Goal: Task Accomplishment & Management: Manage account settings

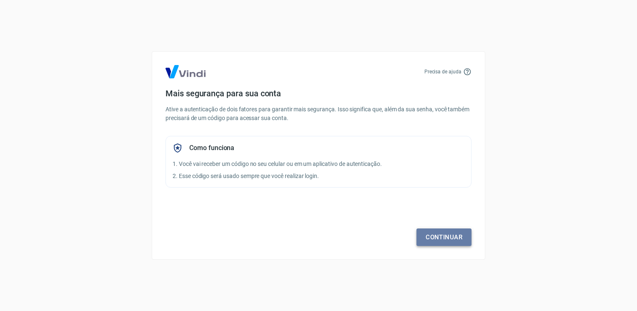
click at [439, 239] on link "Continuar" at bounding box center [443, 236] width 55 height 17
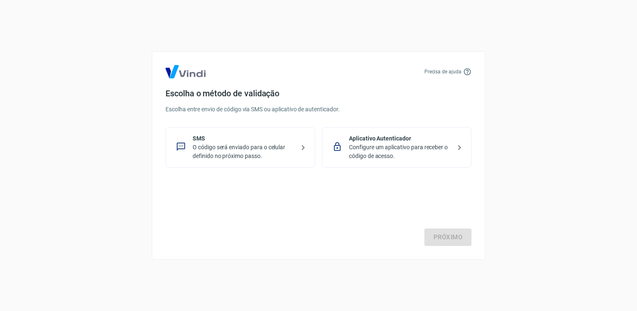
click at [213, 154] on p "O código será enviado para o celular definido no próximo passo." at bounding box center [243, 151] width 102 height 17
click at [452, 234] on link "Próximo" at bounding box center [447, 236] width 47 height 17
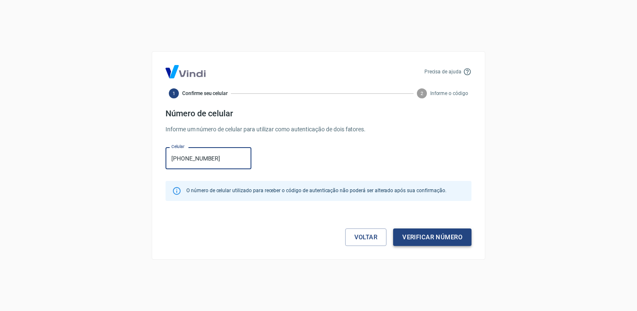
type input "(11) 99992-3689"
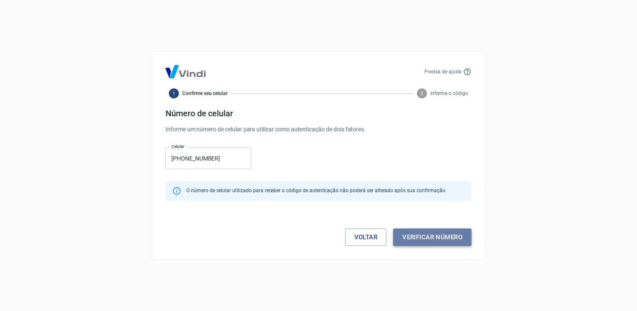
click at [445, 234] on button "Verificar número" at bounding box center [432, 236] width 78 height 17
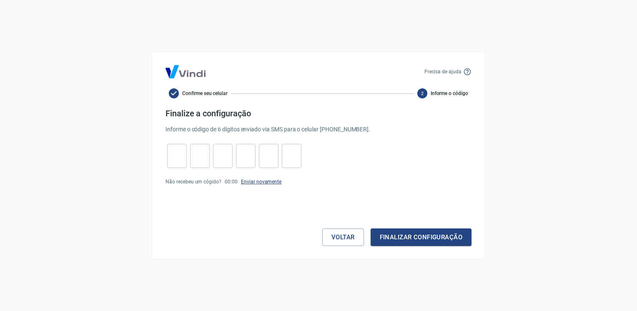
click at [259, 180] on link "Enviar novamente" at bounding box center [261, 182] width 40 height 6
click at [330, 242] on button "Voltar" at bounding box center [343, 236] width 42 height 17
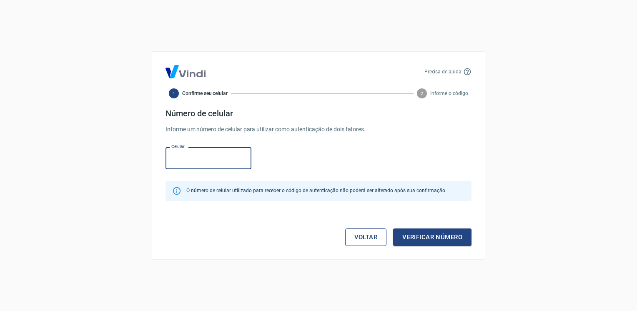
click at [367, 235] on link "Voltar" at bounding box center [366, 236] width 42 height 17
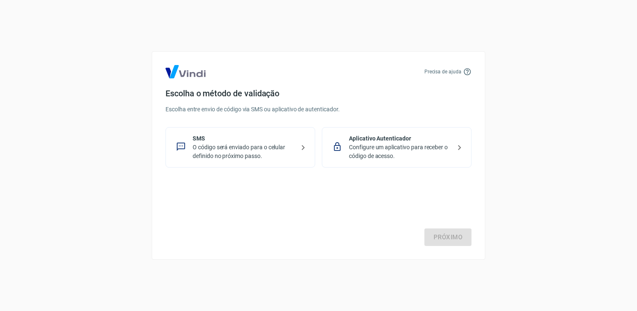
click at [416, 144] on p "Configure um aplicativo para receber o código de acesso." at bounding box center [400, 151] width 102 height 17
click at [437, 238] on link "Próximo" at bounding box center [447, 236] width 47 height 17
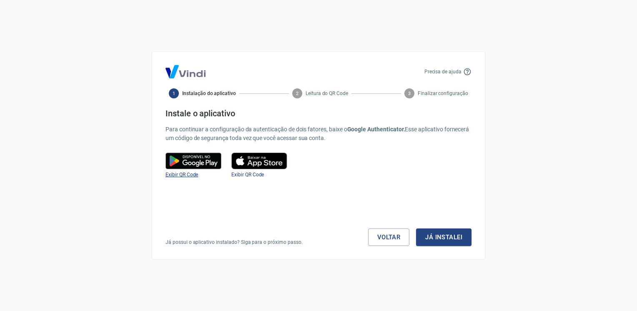
click at [175, 176] on span "Exibir QR Code" at bounding box center [181, 175] width 32 height 6
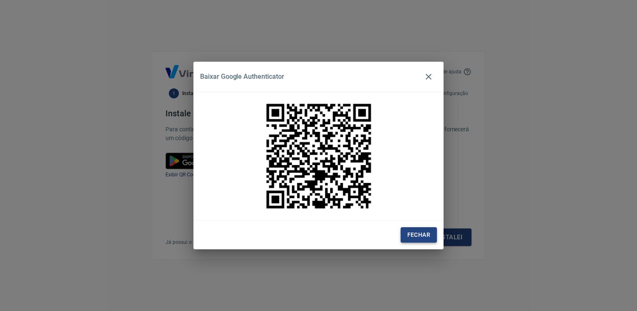
click at [418, 239] on button "Fechar" at bounding box center [418, 234] width 36 height 15
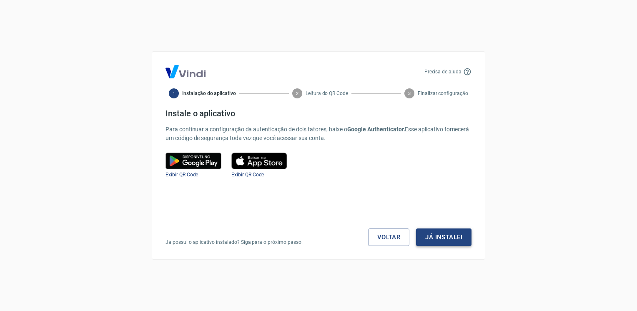
click at [456, 241] on button "Já instalei" at bounding box center [443, 236] width 55 height 17
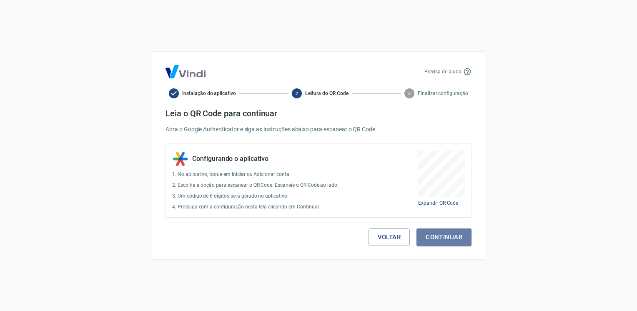
click at [456, 241] on button "Continuar" at bounding box center [443, 236] width 55 height 17
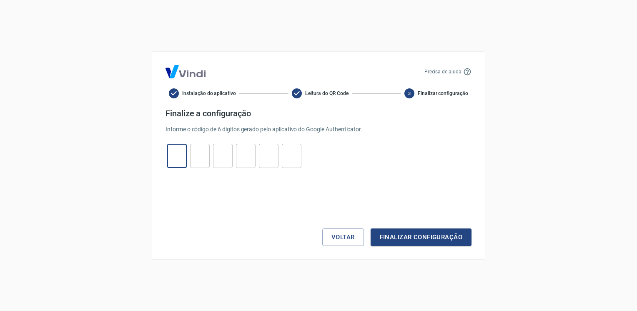
click at [177, 158] on input "tel" at bounding box center [177, 156] width 20 height 18
type input "4"
type input "8"
type input "4"
type input "8"
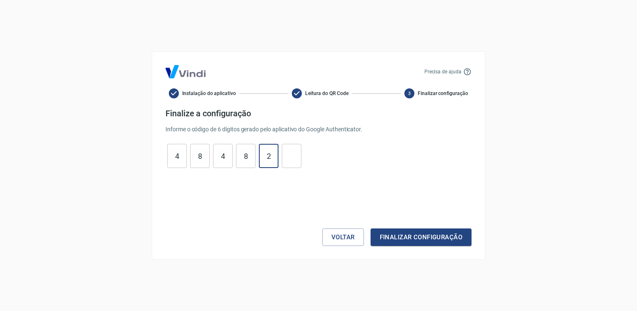
type input "2"
type input "4"
click at [429, 244] on button "Finalizar configuração" at bounding box center [420, 236] width 101 height 17
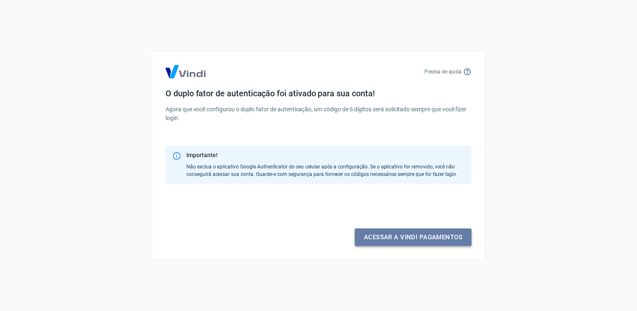
click at [429, 232] on link "Acessar a Vindi pagamentos" at bounding box center [413, 236] width 117 height 17
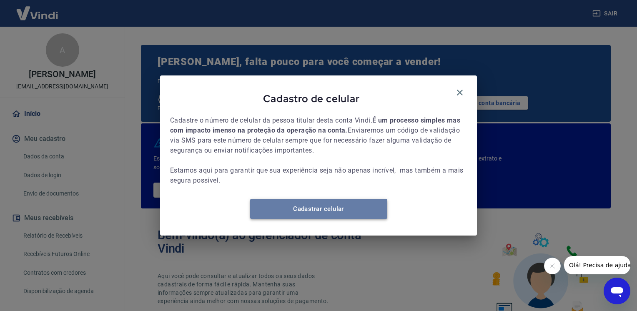
click at [319, 208] on link "Cadastrar celular" at bounding box center [318, 209] width 137 height 20
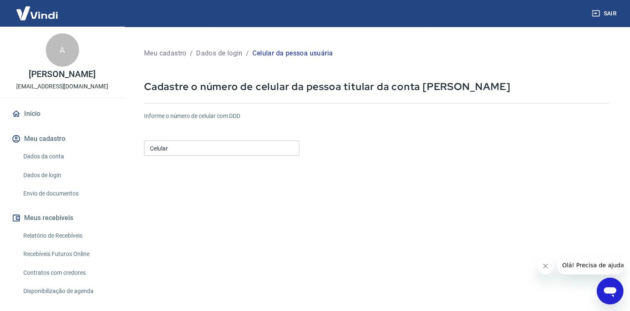
click at [211, 144] on input "Celular" at bounding box center [221, 147] width 155 height 15
type input "[PHONE_NUMBER]"
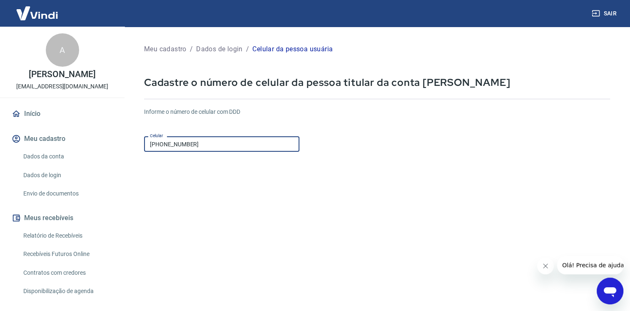
scroll to position [80, 0]
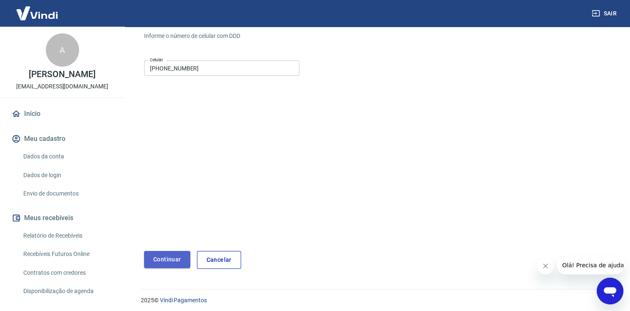
click at [165, 257] on button "Continuar" at bounding box center [167, 259] width 46 height 17
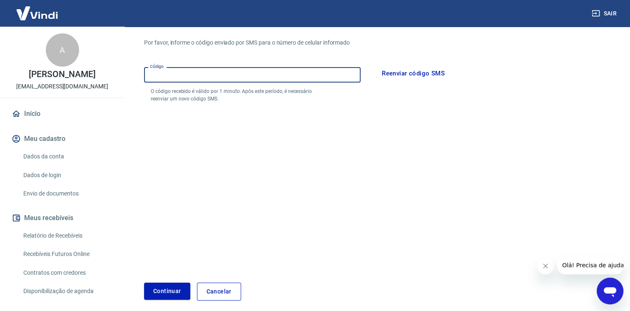
click at [195, 77] on input "Código" at bounding box center [252, 74] width 217 height 15
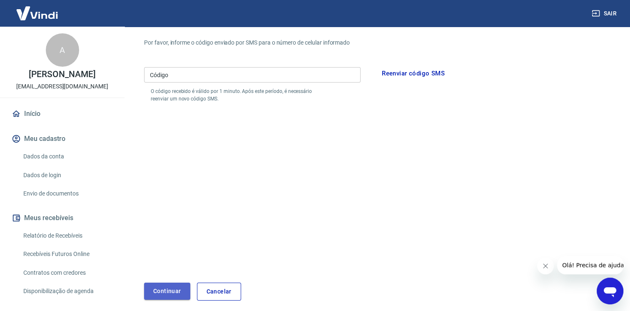
click at [166, 294] on button "Continuar" at bounding box center [167, 290] width 46 height 17
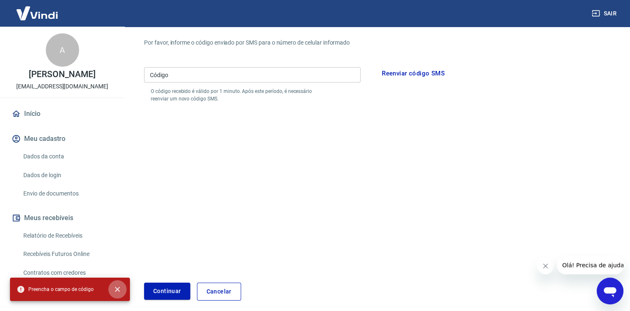
click at [119, 291] on icon "close" at bounding box center [117, 289] width 8 height 8
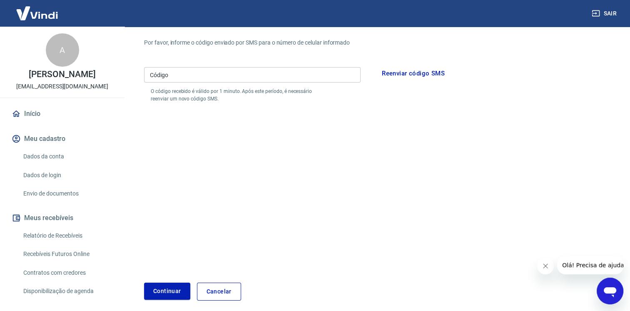
click at [163, 75] on input "Código" at bounding box center [252, 74] width 217 height 15
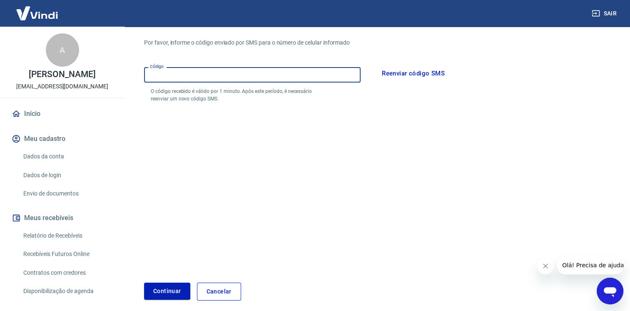
click at [405, 72] on button "Reenviar código SMS" at bounding box center [413, 73] width 72 height 17
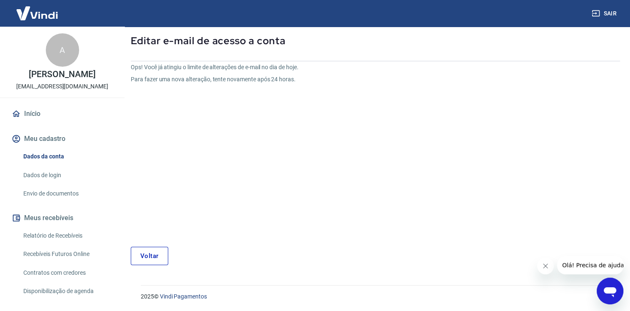
scroll to position [7, 0]
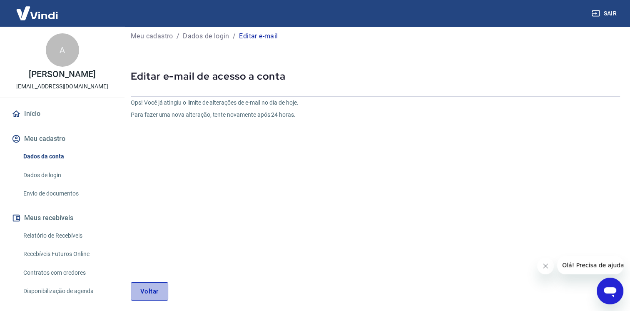
click at [150, 295] on link "Voltar" at bounding box center [149, 291] width 37 height 18
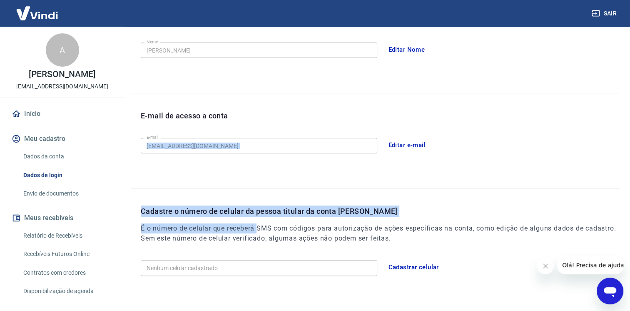
drag, startPoint x: 453, startPoint y: 122, endPoint x: 258, endPoint y: 226, distance: 220.9
click at [258, 226] on div "Meu cadastro / Dados de login Dados de login Nome da pessoa usuária Quem acessa…" at bounding box center [376, 89] width 510 height 443
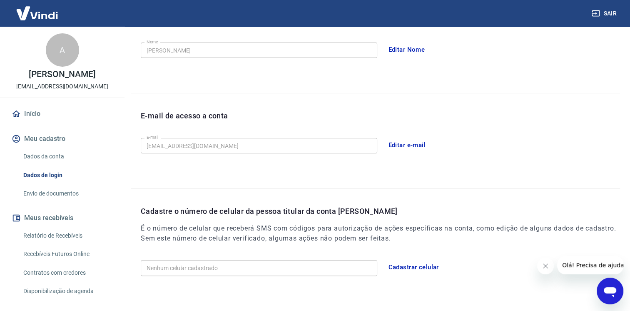
click at [405, 268] on button "Cadastrar celular" at bounding box center [414, 266] width 60 height 17
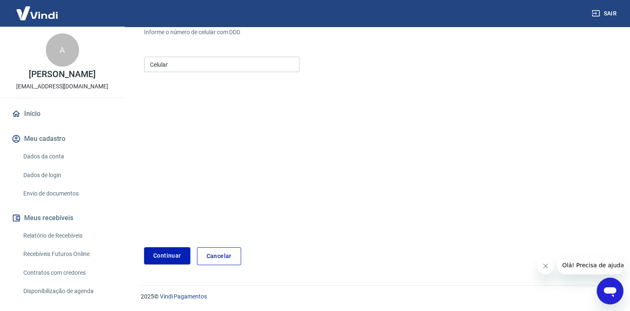
scroll to position [48, 0]
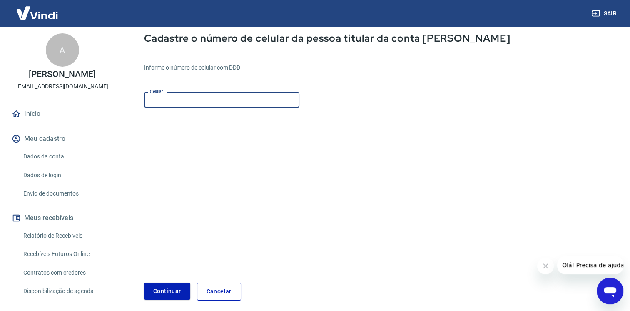
click at [157, 106] on input "Celular" at bounding box center [221, 99] width 155 height 15
type input "(11) 99992-3689"
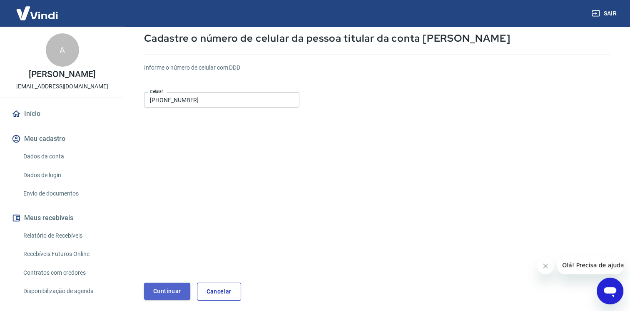
click at [168, 287] on button "Continuar" at bounding box center [167, 290] width 46 height 17
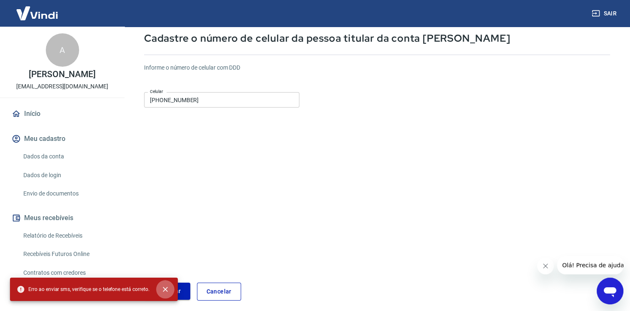
click at [168, 287] on icon "close" at bounding box center [165, 289] width 8 height 8
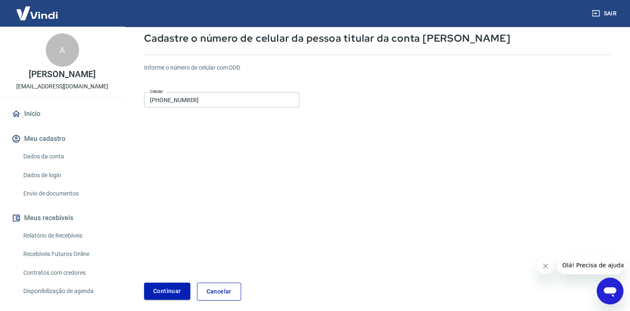
click at [164, 291] on button "Continuar" at bounding box center [167, 290] width 46 height 17
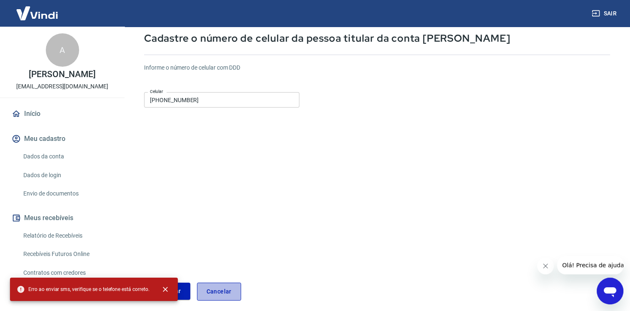
click at [213, 295] on link "Cancelar" at bounding box center [219, 291] width 44 height 18
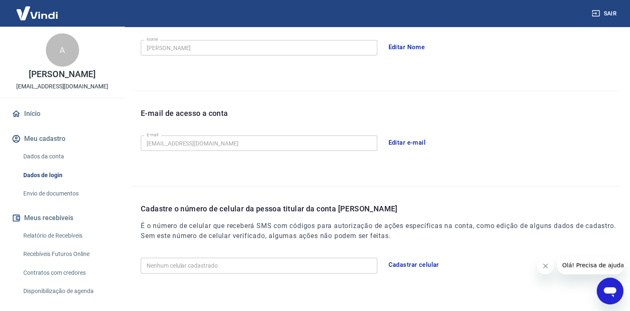
scroll to position [194, 0]
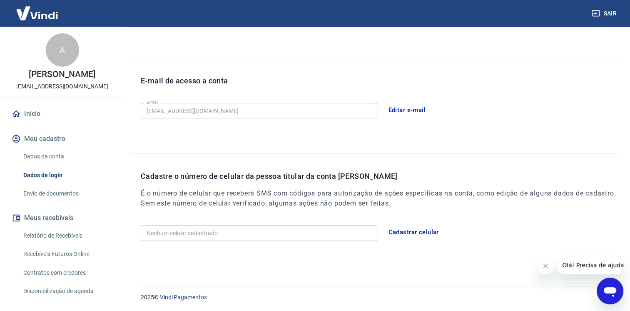
click at [206, 224] on div "Nenhum celular cadastrado Nenhum celular cadastrado Cadastrar celular" at bounding box center [381, 232] width 480 height 20
click at [70, 236] on link "Relatório de Recebíveis" at bounding box center [67, 235] width 95 height 17
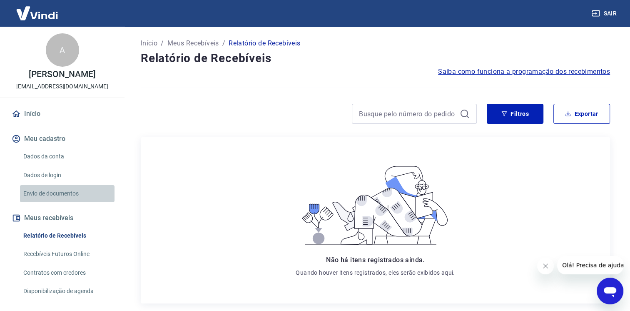
click at [68, 194] on link "Envio de documentos" at bounding box center [67, 193] width 95 height 17
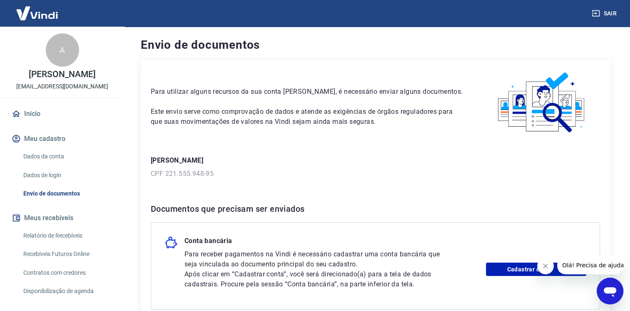
scroll to position [84, 0]
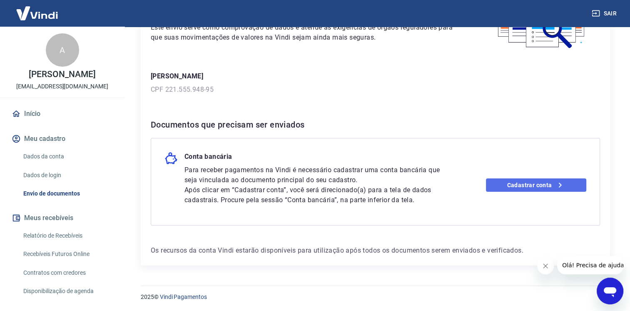
click at [562, 184] on icon at bounding box center [560, 185] width 10 height 10
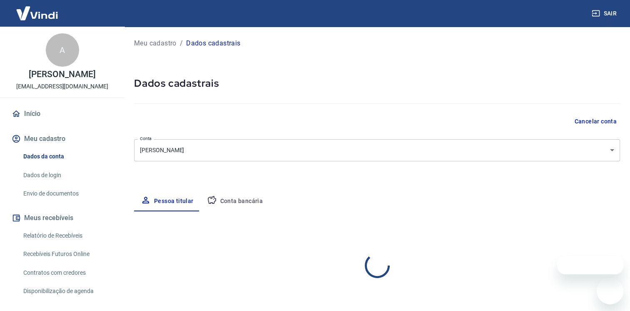
select select "SP"
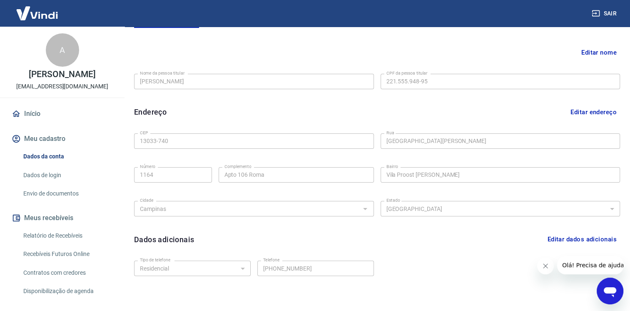
scroll to position [222, 0]
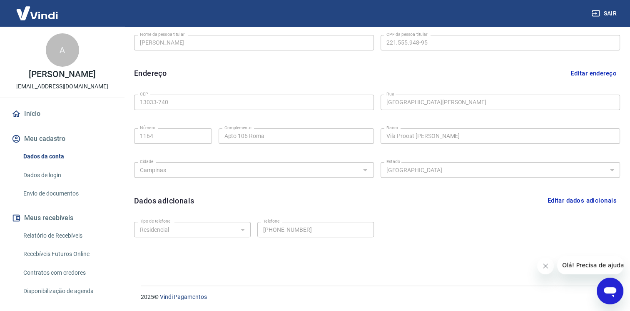
click at [562, 199] on button "Editar dados adicionais" at bounding box center [582, 200] width 76 height 16
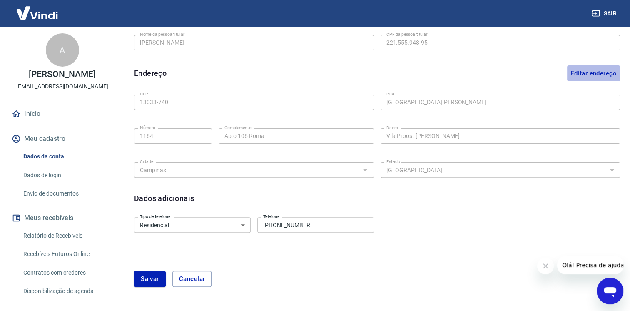
click at [597, 72] on button "Editar endereço" at bounding box center [593, 73] width 53 height 16
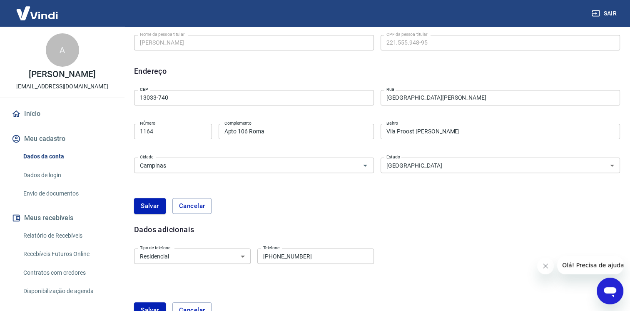
click at [249, 129] on input "Apto 106 Roma" at bounding box center [296, 131] width 155 height 15
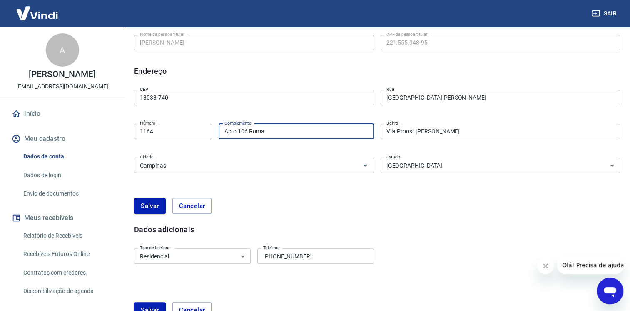
click at [246, 132] on input "Apto 106 Roma" at bounding box center [296, 131] width 155 height 15
click at [273, 129] on input "Apto 104 Roma" at bounding box center [296, 131] width 155 height 15
type input "Apto 104 veneza"
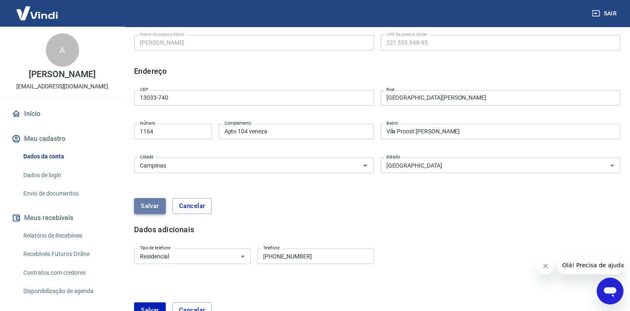
click at [154, 207] on button "Salvar" at bounding box center [150, 206] width 32 height 16
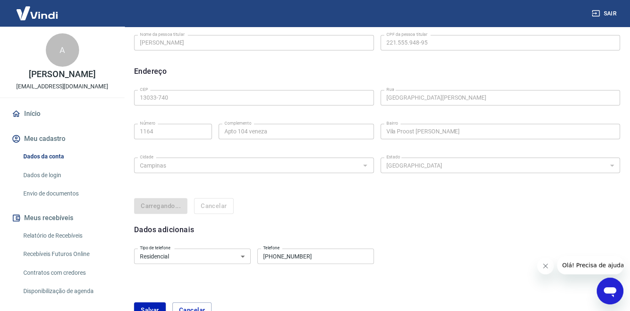
select select "SP"
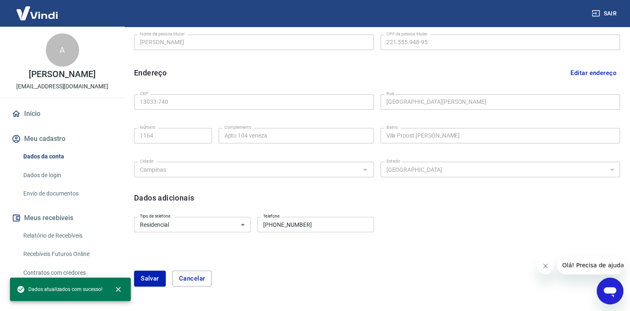
scroll to position [253, 0]
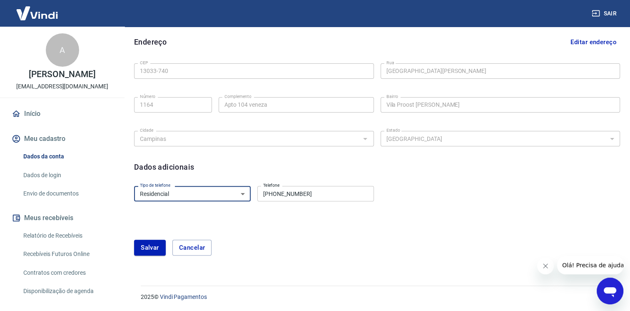
click at [231, 195] on select "Residencial Comercial" at bounding box center [192, 193] width 117 height 15
click at [134, 186] on select "Residencial Comercial" at bounding box center [192, 193] width 117 height 15
click at [166, 208] on div "Tipo de telefone Residencial Comercial Tipo de telefone Telefone (11) 99992-368…" at bounding box center [377, 199] width 486 height 34
click at [144, 244] on button "Salvar" at bounding box center [150, 248] width 32 height 16
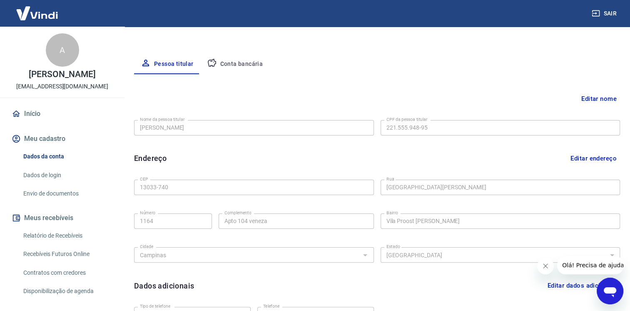
scroll to position [61, 0]
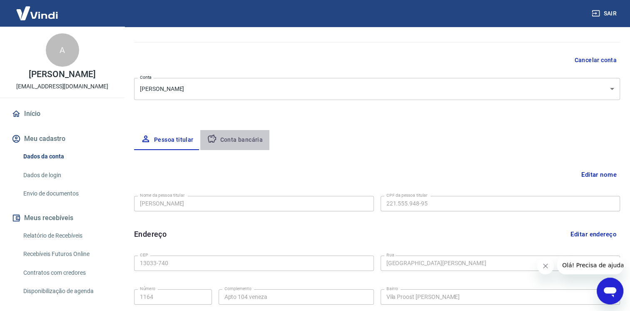
click at [244, 137] on button "Conta bancária" at bounding box center [235, 140] width 70 height 20
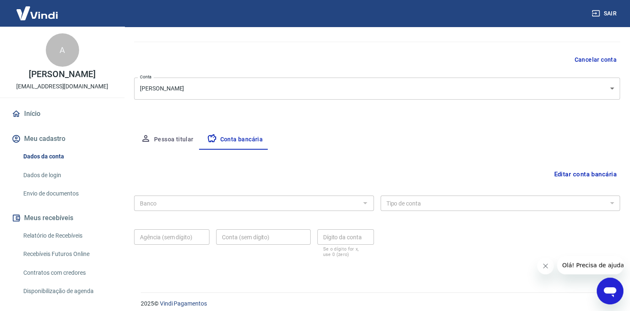
scroll to position [68, 0]
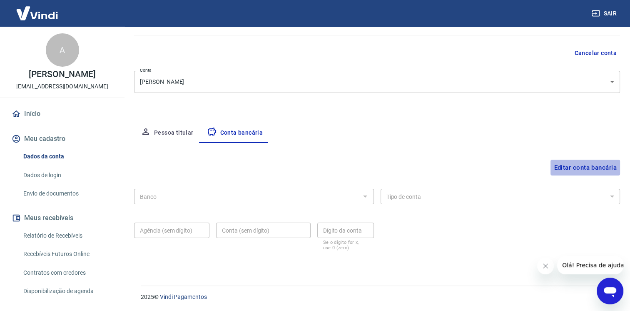
click at [602, 165] on button "Editar conta bancária" at bounding box center [586, 168] width 70 height 16
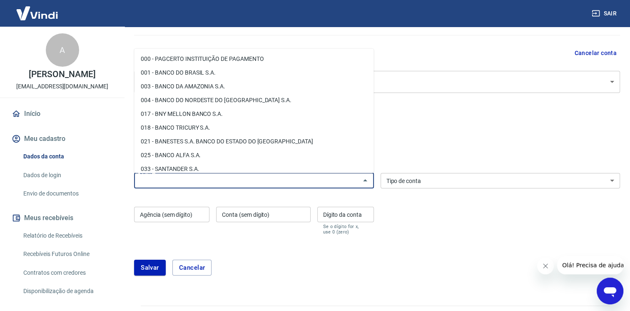
click at [248, 185] on input "Banco" at bounding box center [247, 180] width 221 height 10
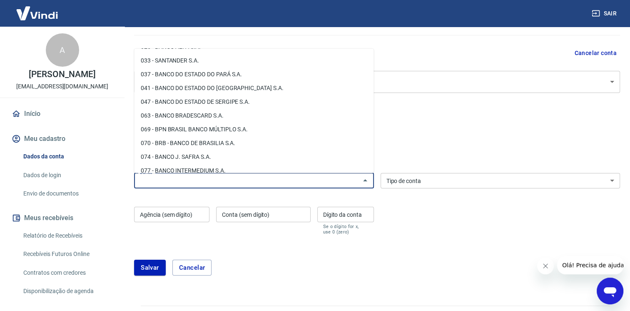
scroll to position [125, 0]
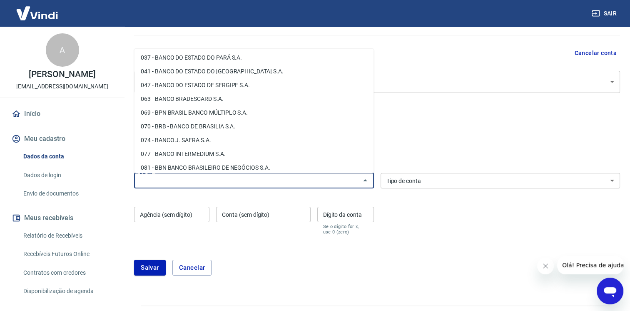
click at [252, 157] on li "077 - BANCO INTERMEDIUM S.A." at bounding box center [254, 154] width 240 height 14
type input "077 - BANCO INTERMEDIUM S.A."
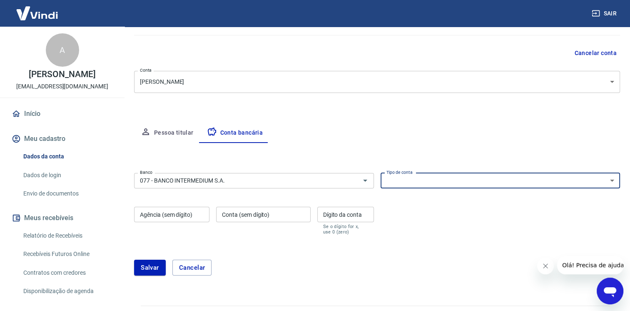
click at [450, 178] on select "Conta Corrente Conta Poupança" at bounding box center [501, 180] width 240 height 15
select select "1"
click at [381, 173] on select "Conta Corrente Conta Poupança" at bounding box center [501, 180] width 240 height 15
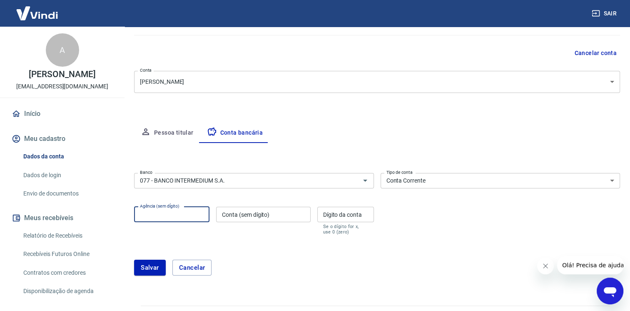
click at [157, 216] on input "Agência (sem dígito)" at bounding box center [171, 214] width 75 height 15
click at [164, 216] on input "6069967" at bounding box center [171, 214] width 75 height 15
click at [166, 215] on input "6069967" at bounding box center [171, 214] width 75 height 15
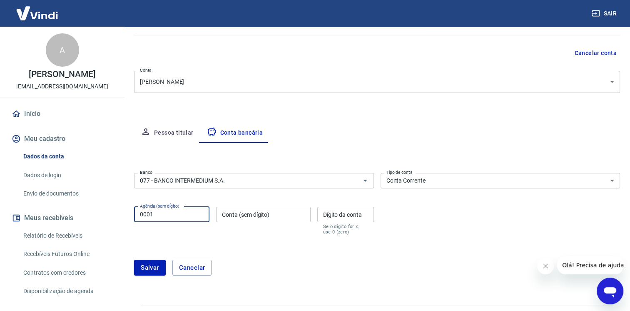
type input "0001"
click at [239, 214] on input "Conta (sem dígito)" at bounding box center [263, 214] width 94 height 15
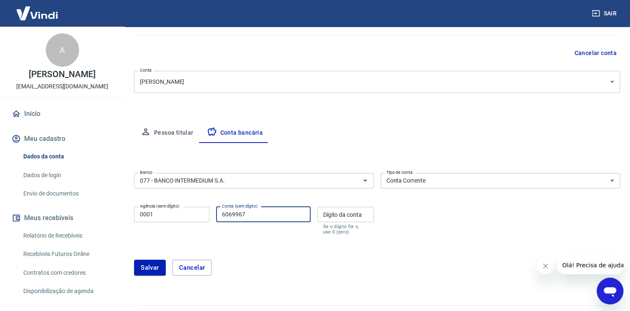
type input "6069967"
click at [361, 216] on input "Dígito da conta" at bounding box center [345, 214] width 57 height 15
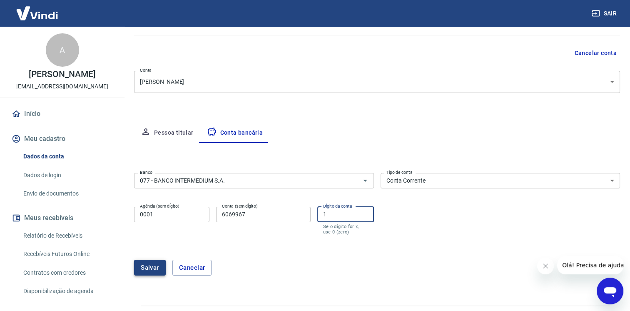
type input "1"
click at [151, 271] on button "Salvar" at bounding box center [150, 268] width 32 height 16
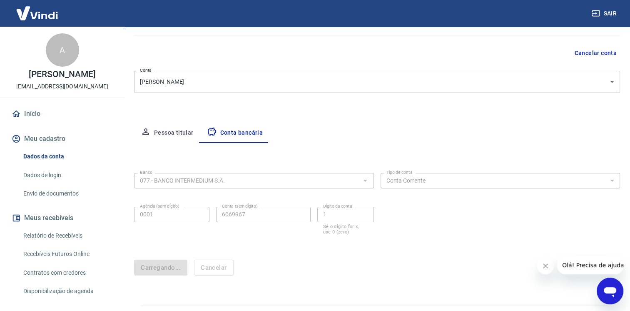
scroll to position [0, 0]
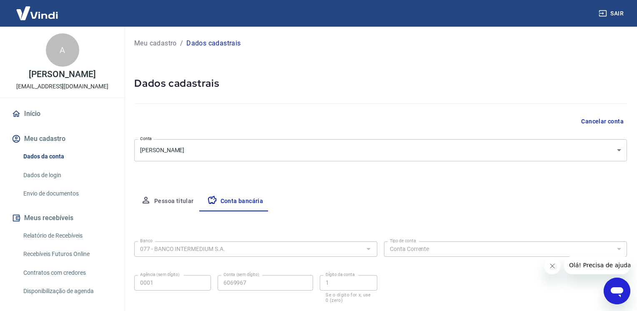
select select "1"
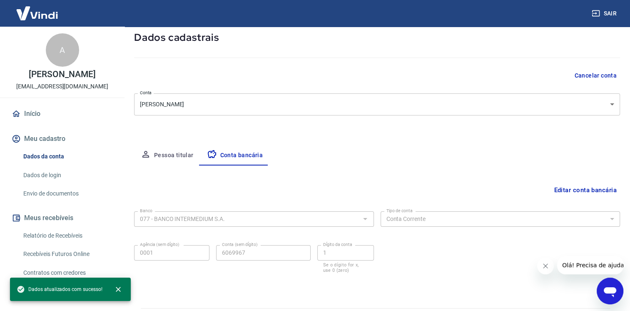
scroll to position [68, 0]
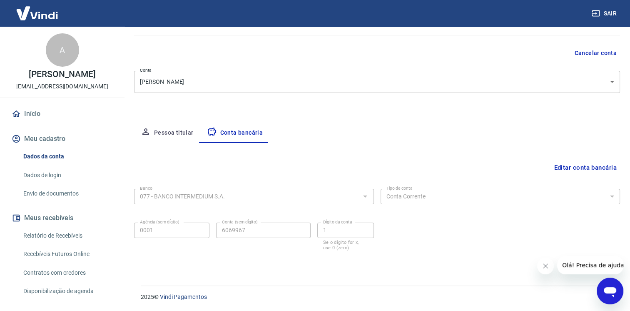
click at [184, 135] on button "Pessoa titular" at bounding box center [167, 133] width 66 height 20
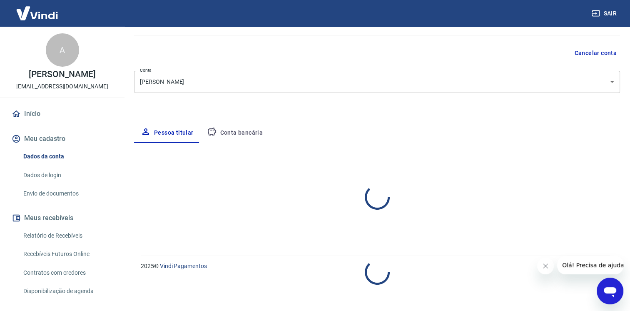
select select "SP"
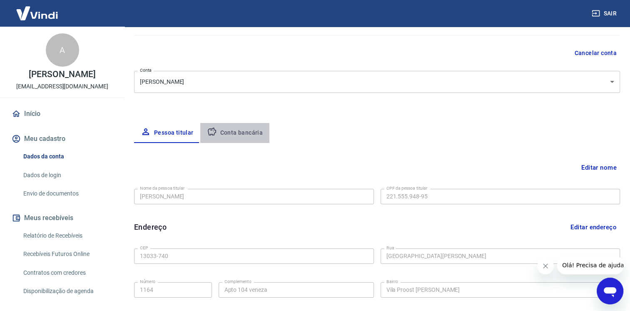
click at [230, 134] on button "Conta bancária" at bounding box center [235, 133] width 70 height 20
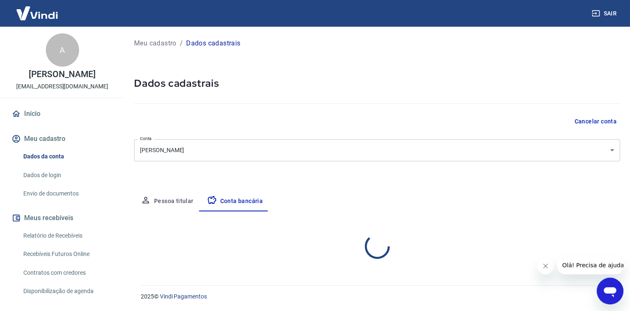
select select "1"
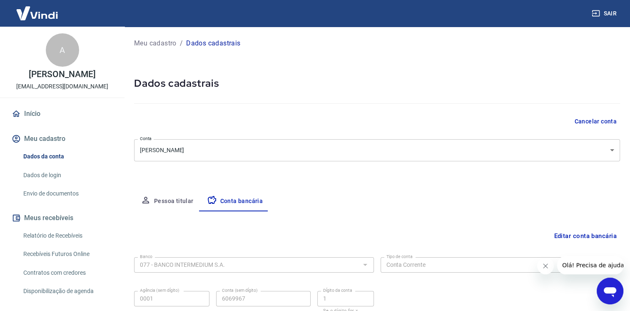
scroll to position [68, 0]
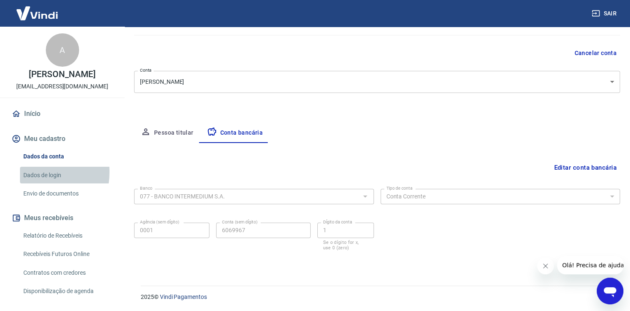
click at [33, 172] on link "Dados de login" at bounding box center [67, 175] width 95 height 17
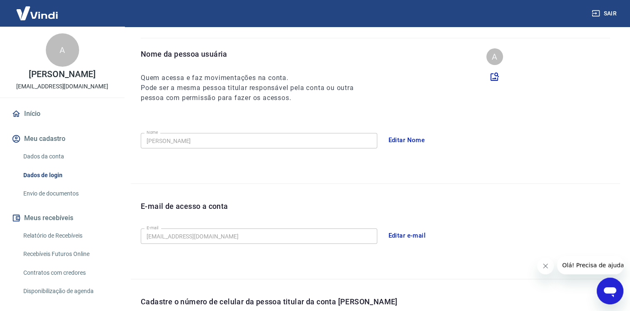
scroll to position [193, 0]
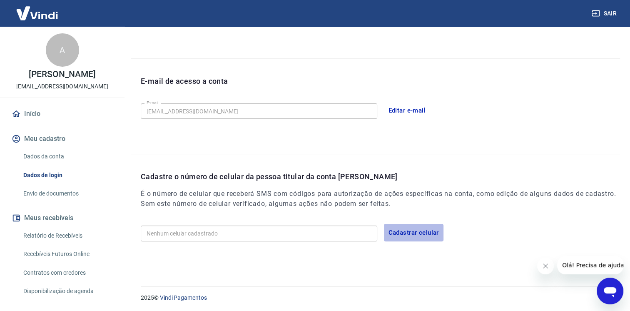
click at [410, 233] on button "Cadastrar celular" at bounding box center [414, 232] width 60 height 17
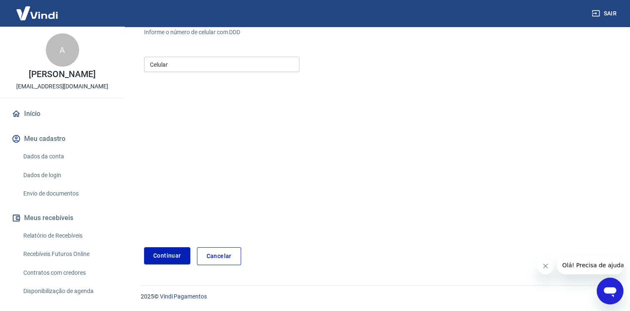
scroll to position [83, 0]
drag, startPoint x: 410, startPoint y: 233, endPoint x: 332, endPoint y: 156, distance: 109.6
click at [332, 156] on form "Informe o número de celular com DDD Celular Celular Continuar Cancelar" at bounding box center [377, 144] width 466 height 244
click at [175, 59] on input "Celular" at bounding box center [221, 64] width 155 height 15
type input "(11) 99992-3689"
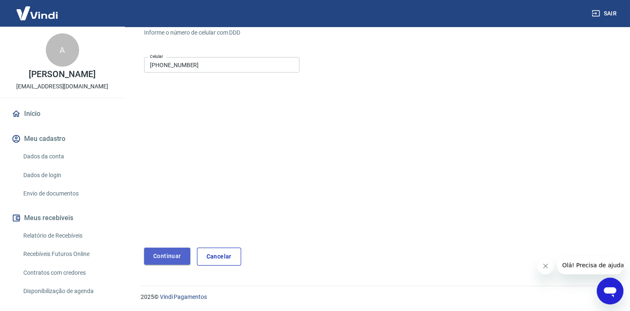
click at [162, 257] on button "Continuar" at bounding box center [167, 255] width 46 height 17
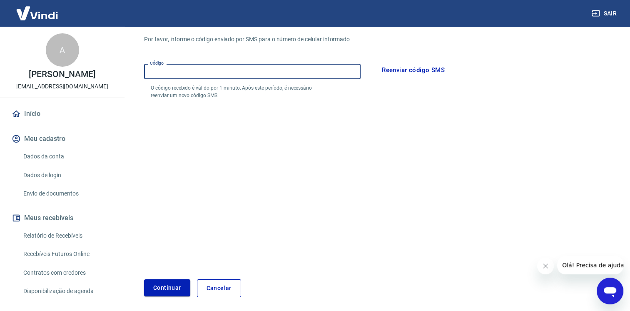
click at [215, 72] on input "Código" at bounding box center [252, 71] width 217 height 15
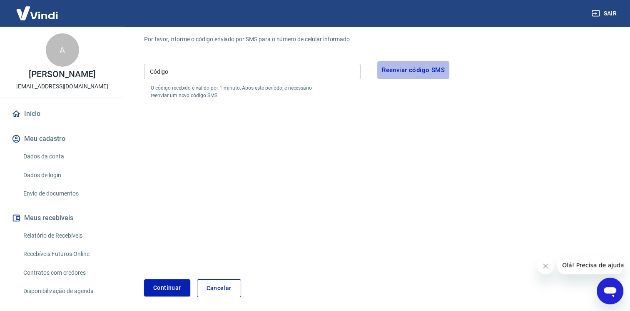
click at [402, 67] on button "Reenviar código SMS" at bounding box center [413, 69] width 72 height 17
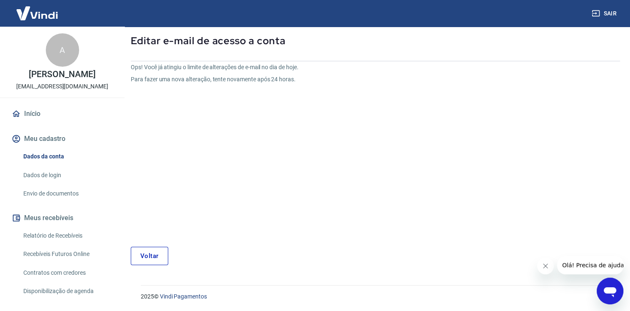
scroll to position [10, 0]
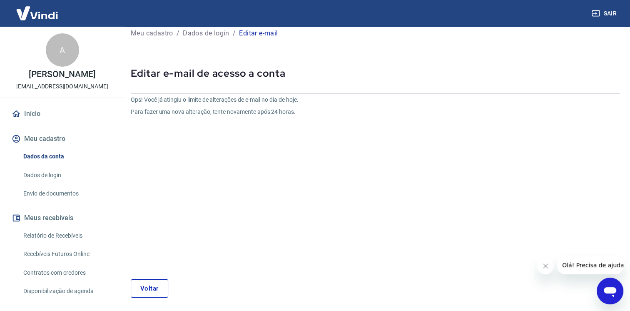
click at [160, 286] on link "Voltar" at bounding box center [149, 288] width 37 height 18
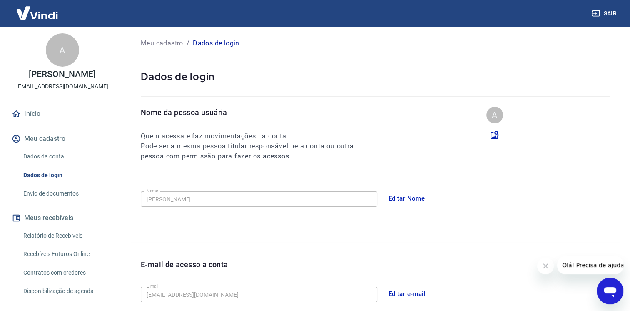
scroll to position [162, 0]
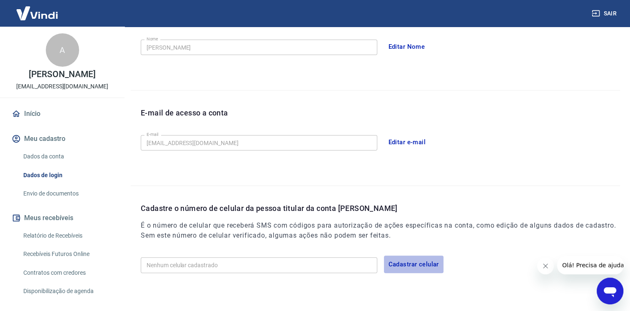
click at [403, 262] on button "Cadastrar celular" at bounding box center [414, 263] width 60 height 17
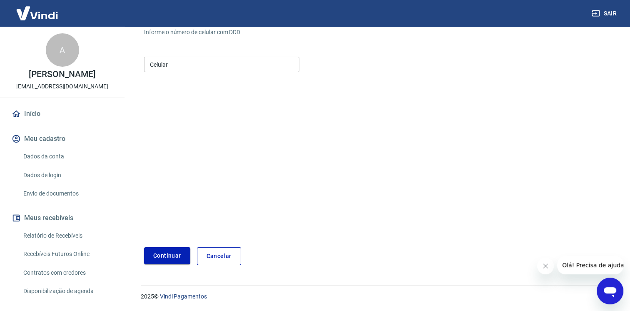
scroll to position [52, 0]
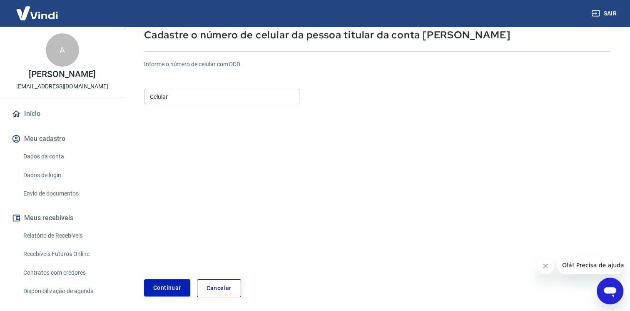
click at [242, 92] on input "Celular" at bounding box center [221, 96] width 155 height 15
type input "(11) 99992-3689"
click at [170, 291] on button "Continuar" at bounding box center [167, 287] width 46 height 17
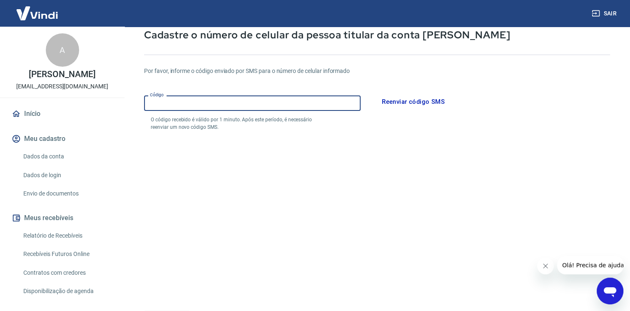
click at [219, 100] on input "Código" at bounding box center [252, 102] width 217 height 15
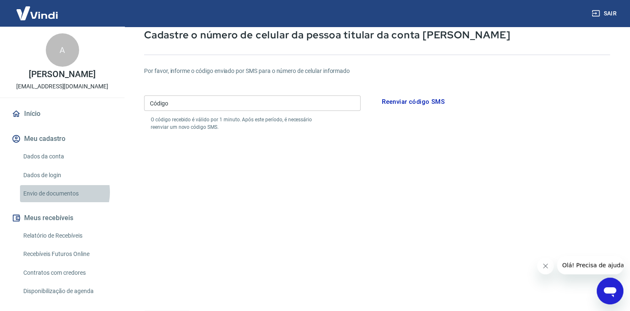
click at [59, 192] on link "Envio de documentos" at bounding box center [67, 193] width 95 height 17
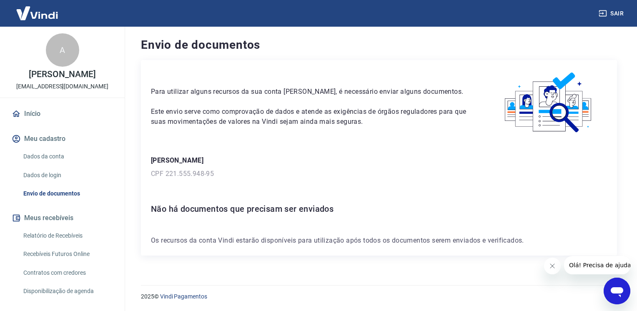
click at [63, 152] on link "Dados da conta" at bounding box center [67, 156] width 95 height 17
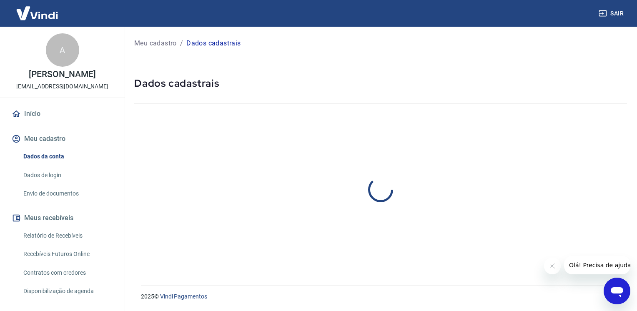
select select "SP"
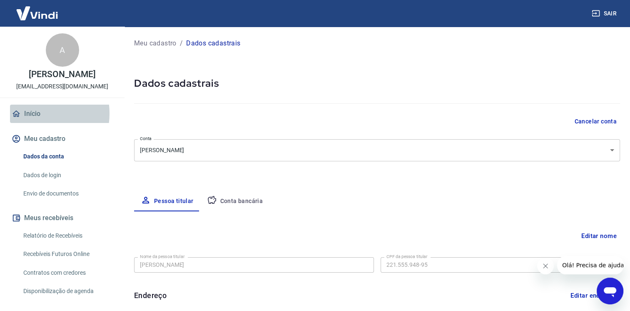
click at [35, 113] on link "Início" at bounding box center [62, 114] width 105 height 18
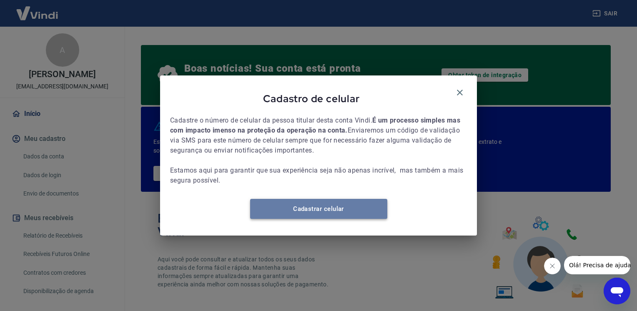
click at [332, 211] on link "Cadastrar celular" at bounding box center [318, 209] width 137 height 20
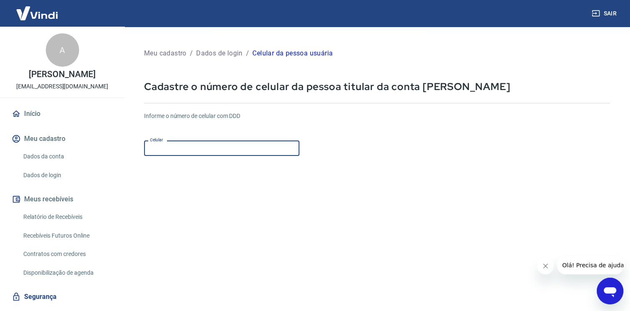
click at [205, 147] on input "Celular" at bounding box center [221, 147] width 155 height 15
type input "[PHONE_NUMBER]"
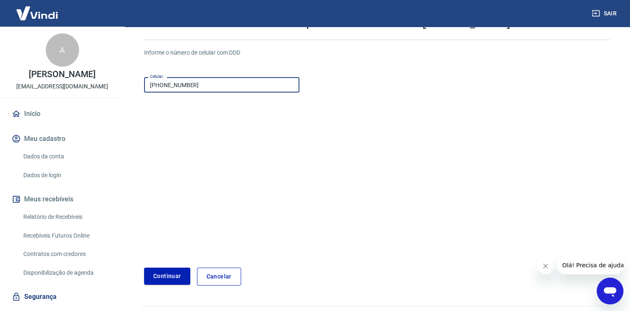
scroll to position [83, 0]
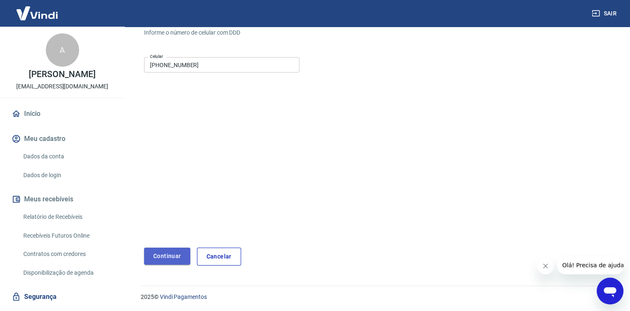
click at [160, 252] on button "Continuar" at bounding box center [167, 255] width 46 height 17
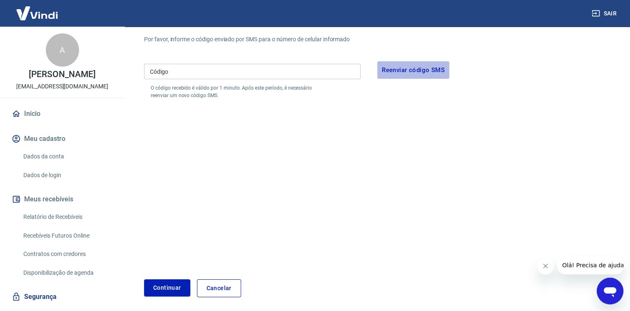
click at [399, 69] on button "Reenviar código SMS" at bounding box center [413, 69] width 72 height 17
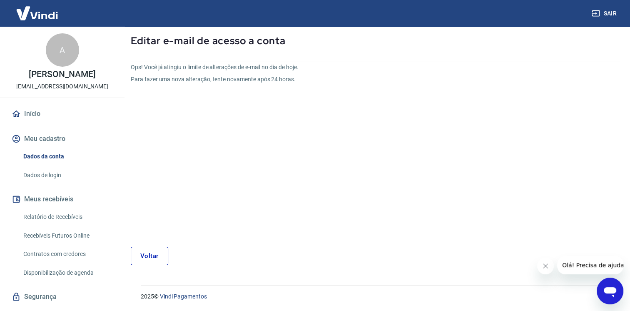
scroll to position [10, 0]
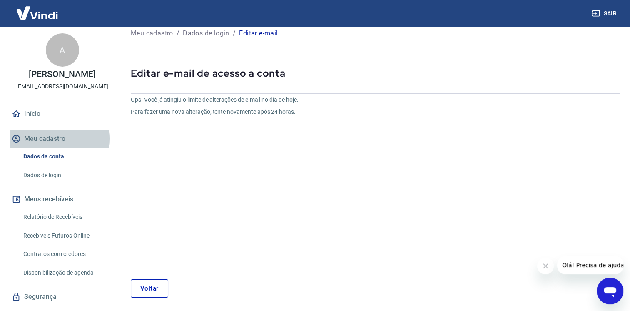
click at [52, 139] on button "Meu cadastro" at bounding box center [62, 139] width 105 height 18
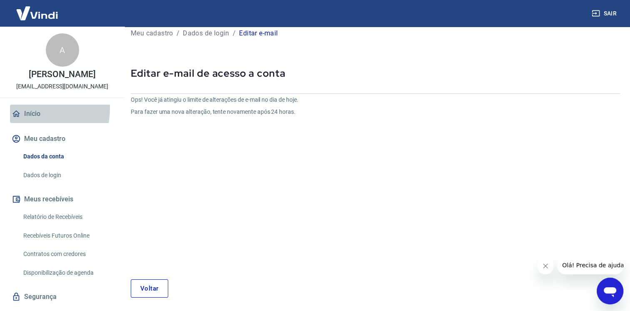
click at [27, 109] on link "Início" at bounding box center [62, 114] width 105 height 18
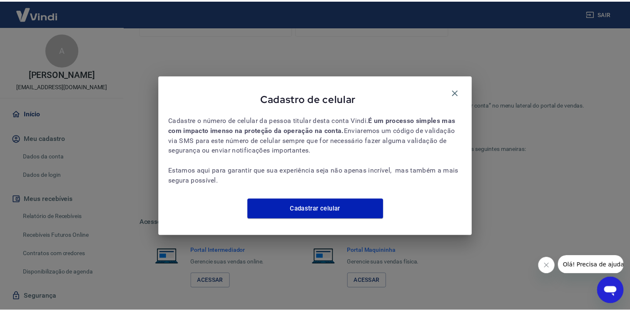
scroll to position [463, 0]
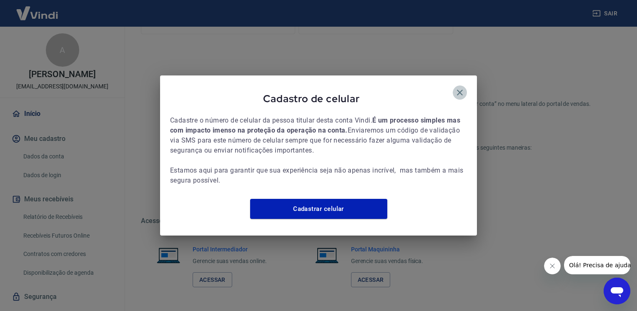
click at [461, 90] on icon "button" at bounding box center [460, 93] width 6 height 6
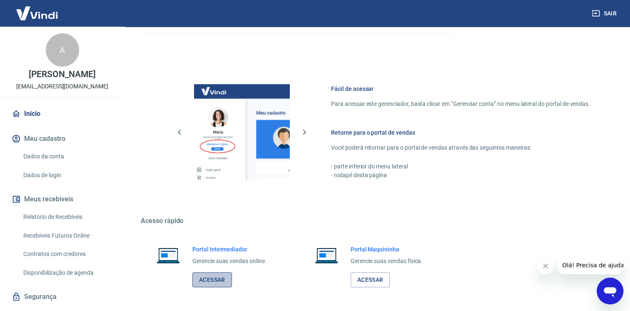
click at [211, 282] on link "Acessar" at bounding box center [212, 279] width 40 height 15
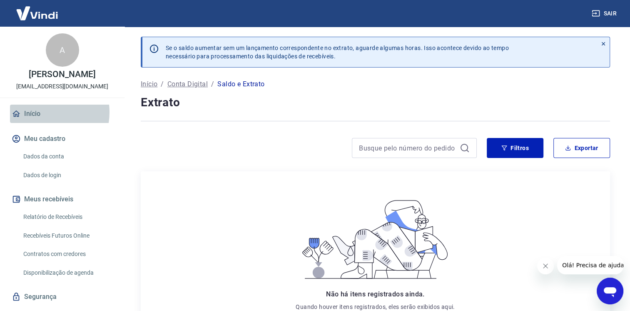
click at [41, 112] on link "Início" at bounding box center [62, 114] width 105 height 18
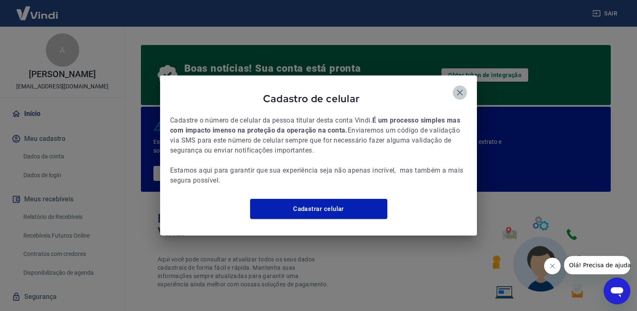
click at [458, 92] on icon "button" at bounding box center [460, 92] width 10 height 10
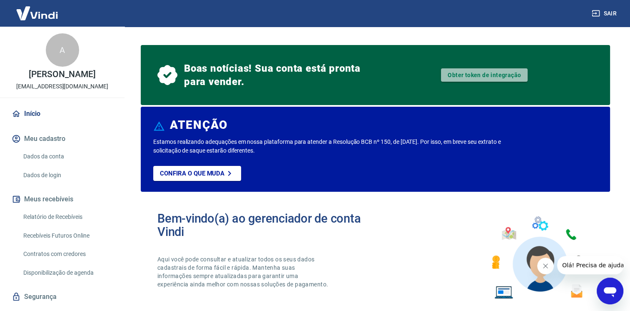
click at [488, 74] on link "Obter token de integração" at bounding box center [484, 74] width 87 height 13
